Goal: Transaction & Acquisition: Purchase product/service

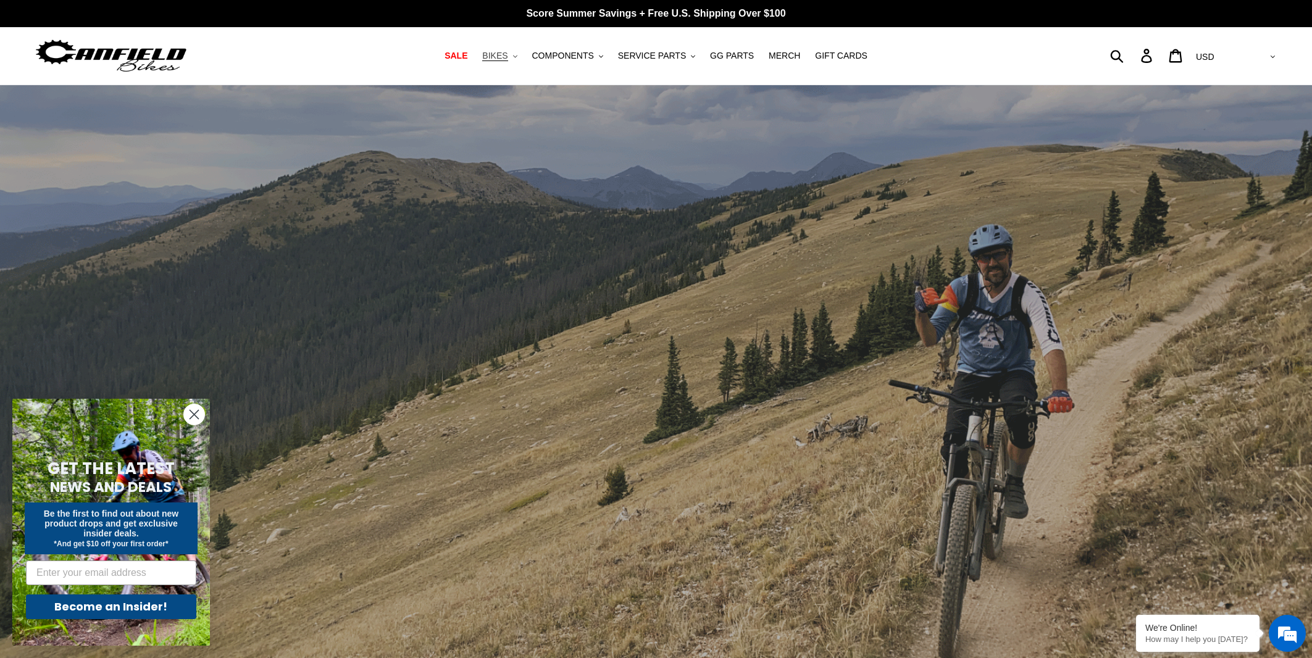
click at [523, 55] on button "BIKES .cls-1{fill:#231f20}" at bounding box center [499, 56] width 47 height 17
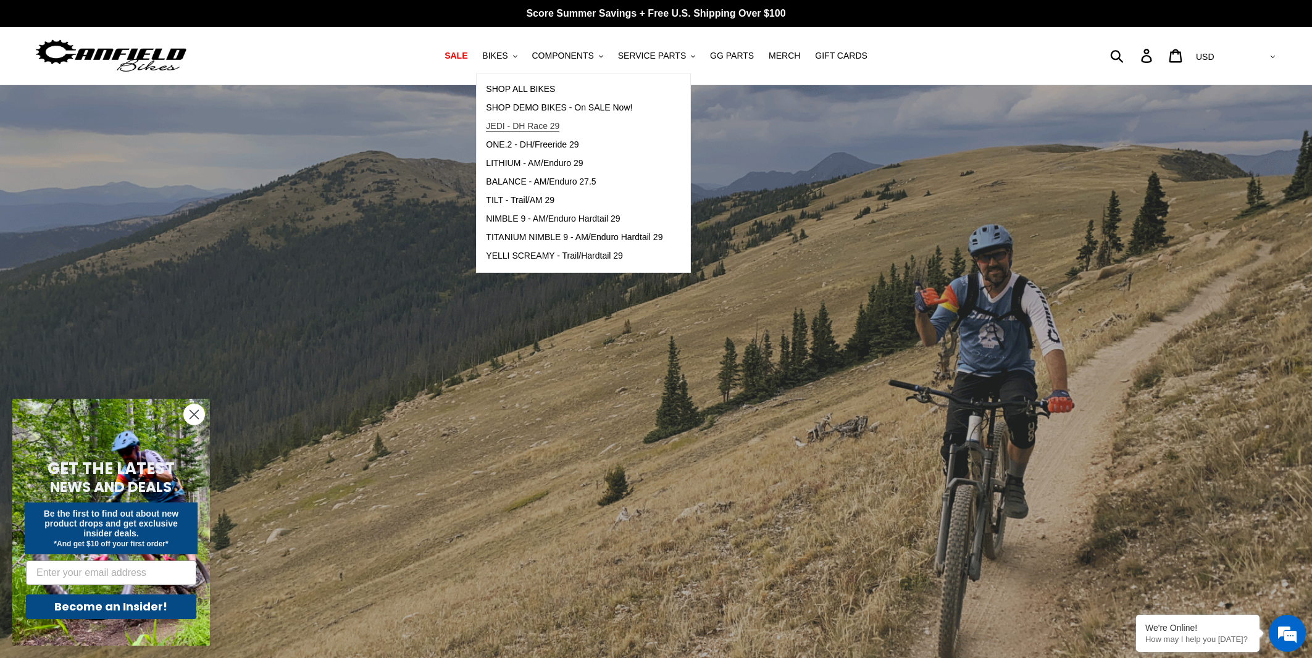
click at [534, 129] on span "JEDI - DH Race 29" at bounding box center [522, 126] width 73 height 10
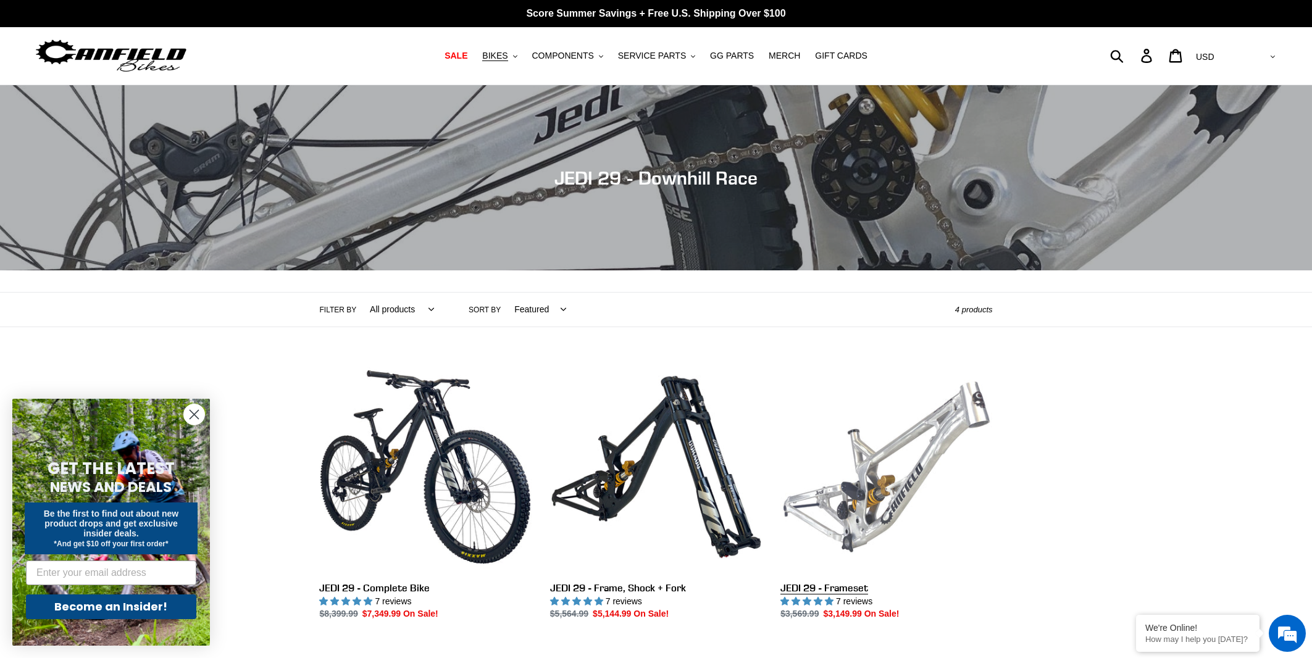
click at [873, 495] on link "JEDI 29 - Frameset" at bounding box center [886, 491] width 212 height 260
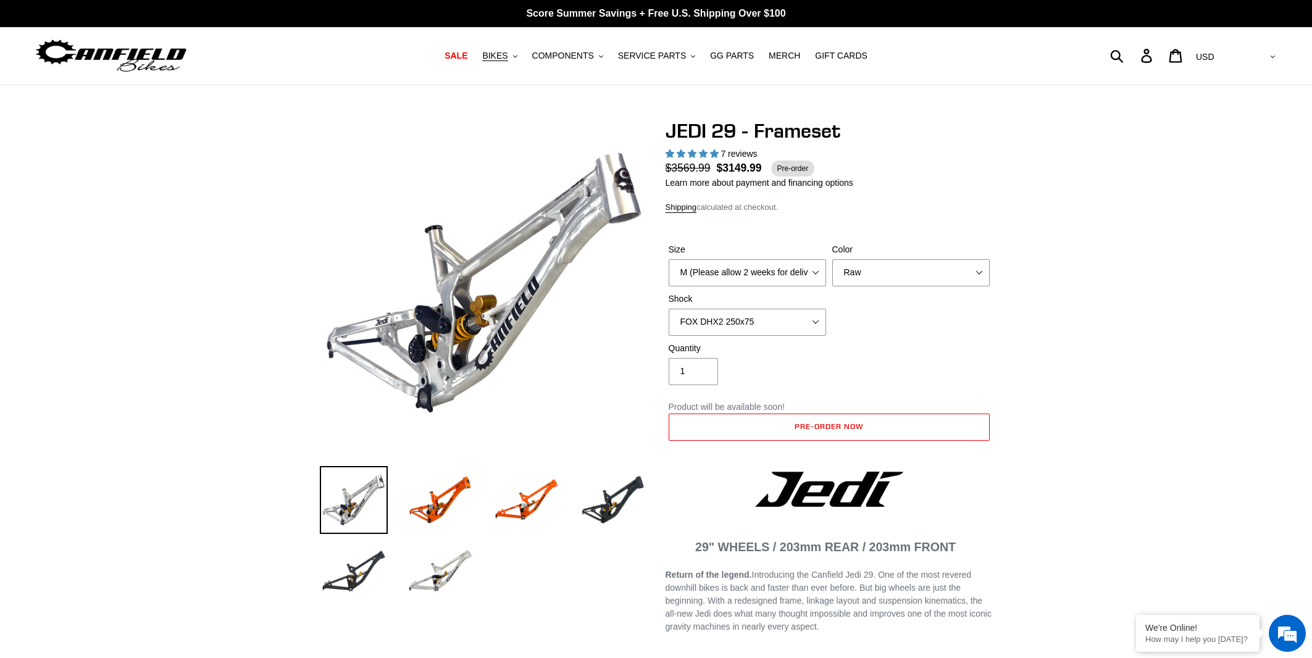
select select "highest-rating"
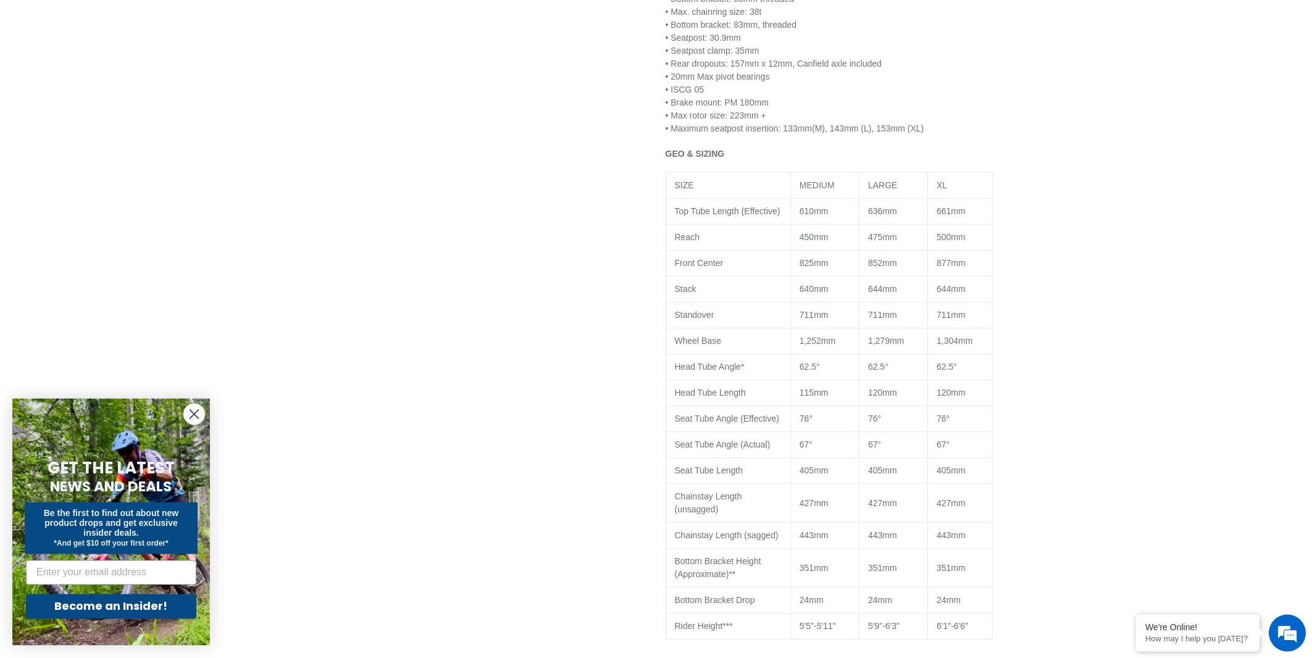
scroll to position [926, 0]
